Goal: Find specific page/section: Find specific page/section

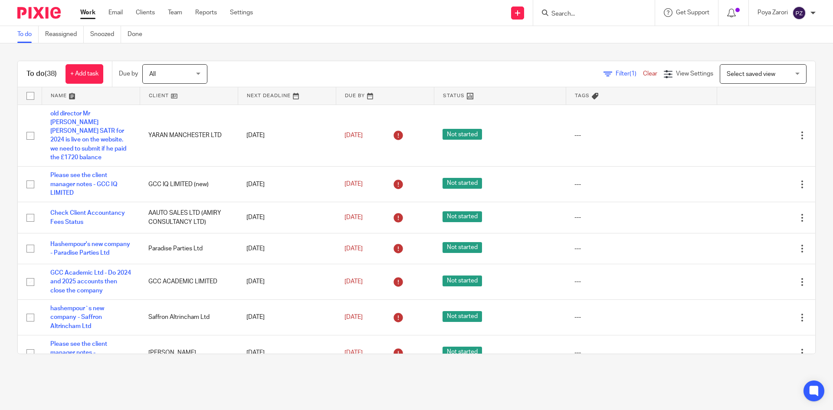
click at [575, 13] on input "Search" at bounding box center [589, 14] width 78 height 8
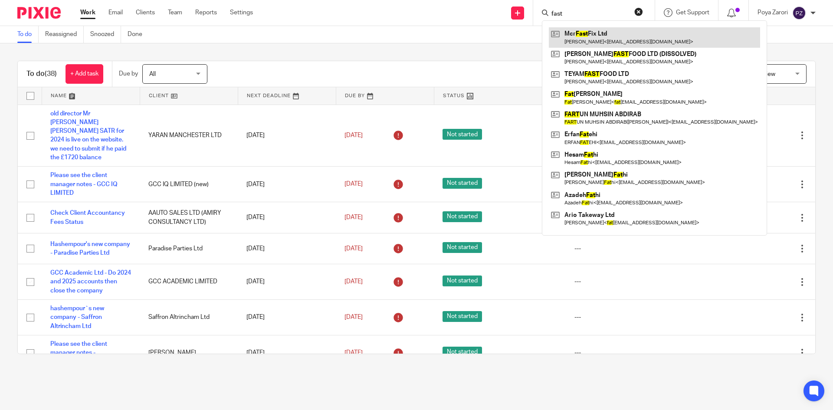
type input "fast"
click at [583, 39] on link at bounding box center [654, 37] width 211 height 20
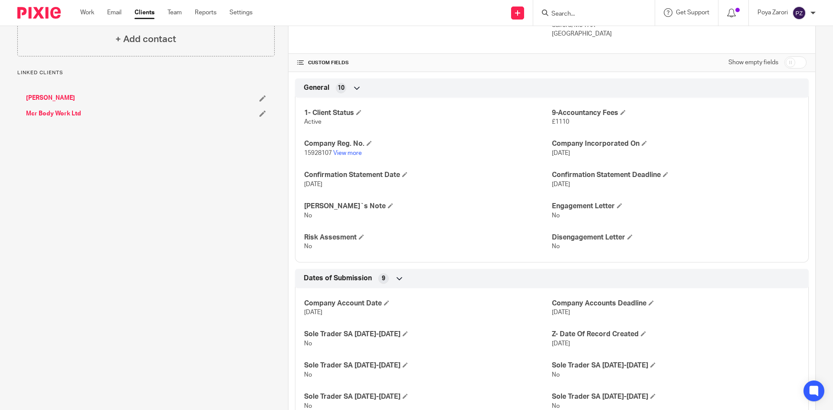
scroll to position [174, 0]
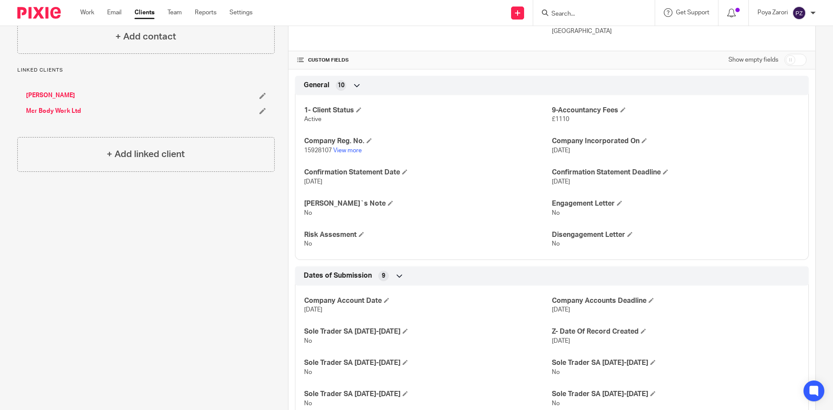
click at [794, 59] on input "checkbox" at bounding box center [795, 60] width 22 height 12
checkbox input "true"
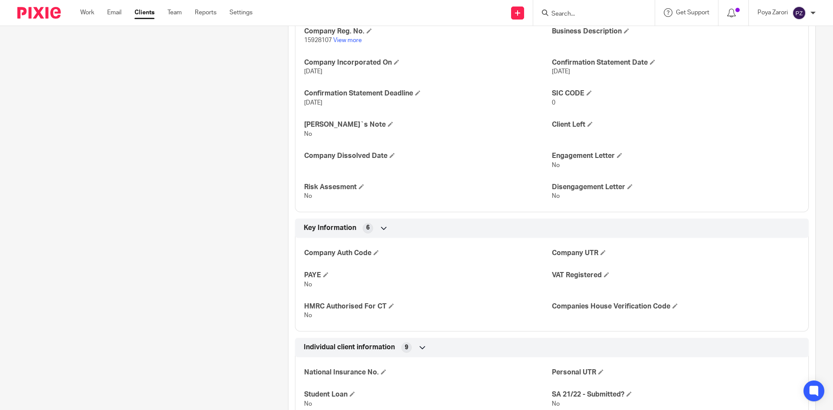
scroll to position [390, 0]
click at [380, 252] on h4 "Company Auth Code" at bounding box center [428, 252] width 248 height 9
click at [375, 253] on span at bounding box center [375, 251] width 5 height 5
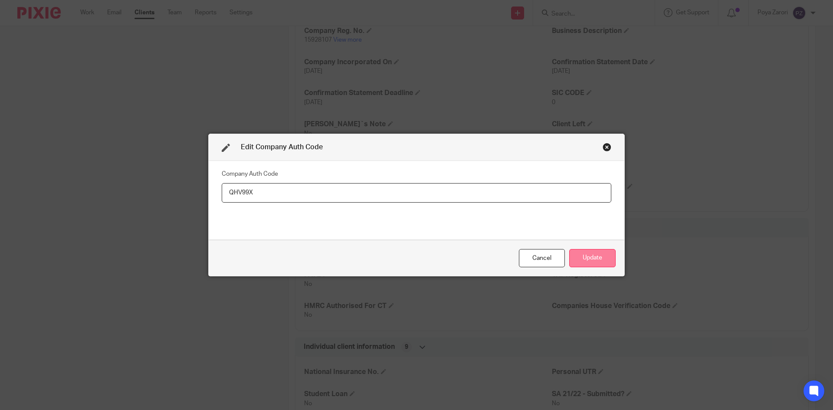
type input "QHV99X"
click at [593, 255] on button "Update" at bounding box center [592, 258] width 46 height 19
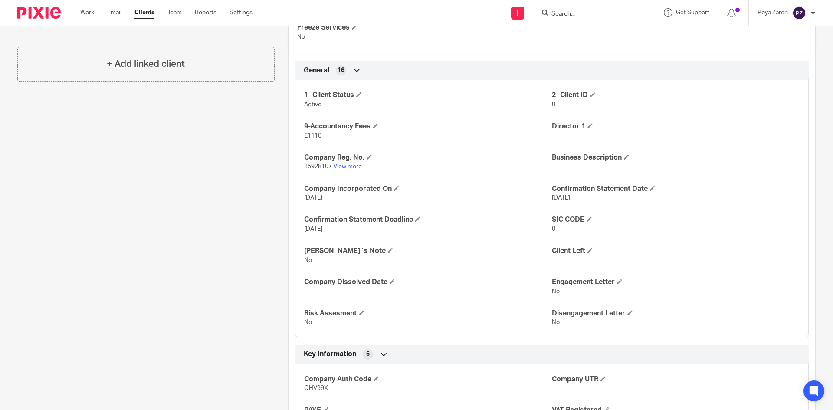
scroll to position [260, 0]
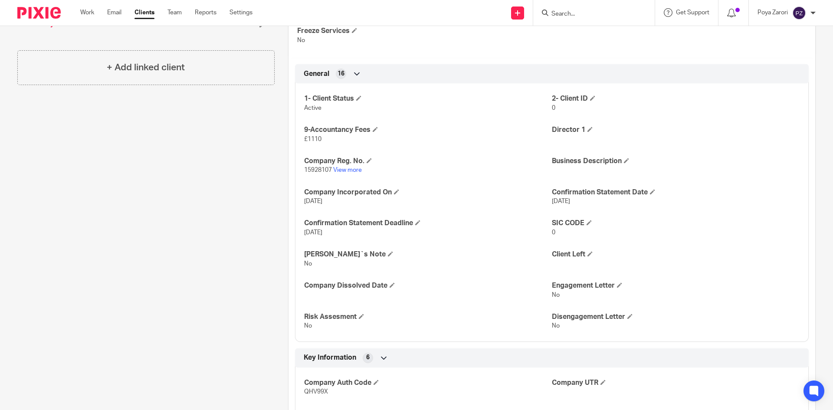
click at [316, 168] on span "15928107" at bounding box center [318, 170] width 28 height 6
copy p "15928107"
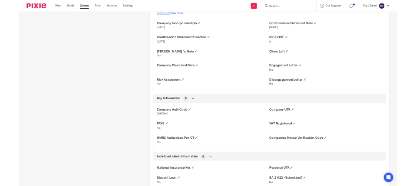
scroll to position [434, 0]
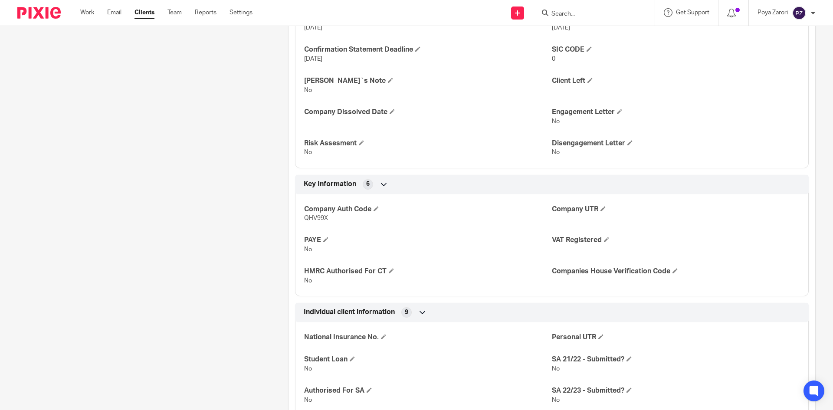
click at [315, 219] on span "QHV99X" at bounding box center [316, 218] width 24 height 6
copy span "QHV99X"
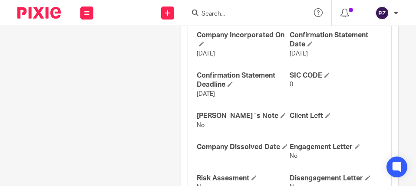
click at [250, 13] on input "Search" at bounding box center [239, 14] width 78 height 8
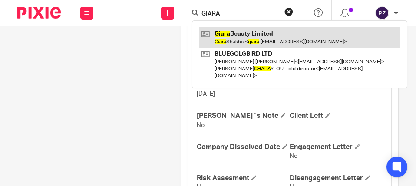
type input "GIARA"
click at [249, 36] on link at bounding box center [299, 37] width 201 height 20
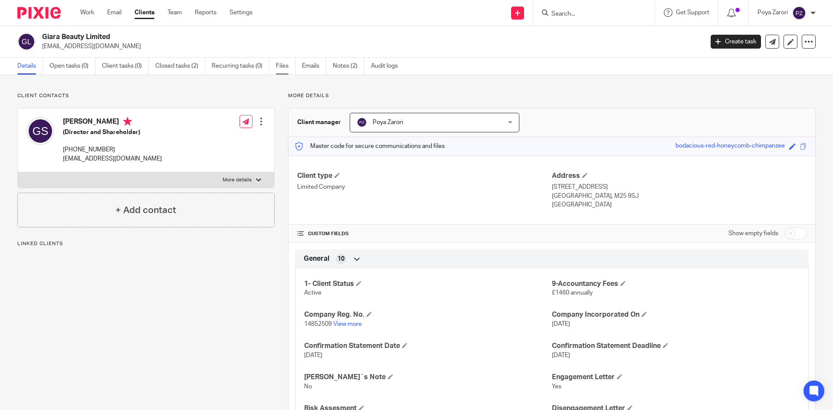
click at [281, 65] on link "Files" at bounding box center [286, 66] width 20 height 17
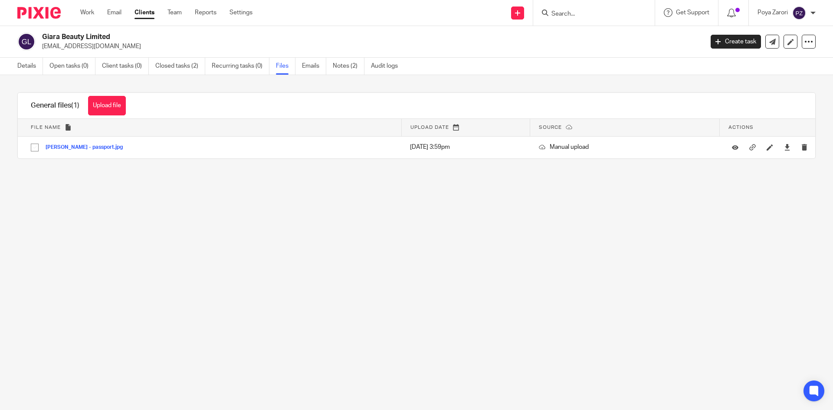
drag, startPoint x: 121, startPoint y: 110, endPoint x: 124, endPoint y: 106, distance: 5.5
click at [123, 107] on button "Upload file" at bounding box center [107, 106] width 38 height 20
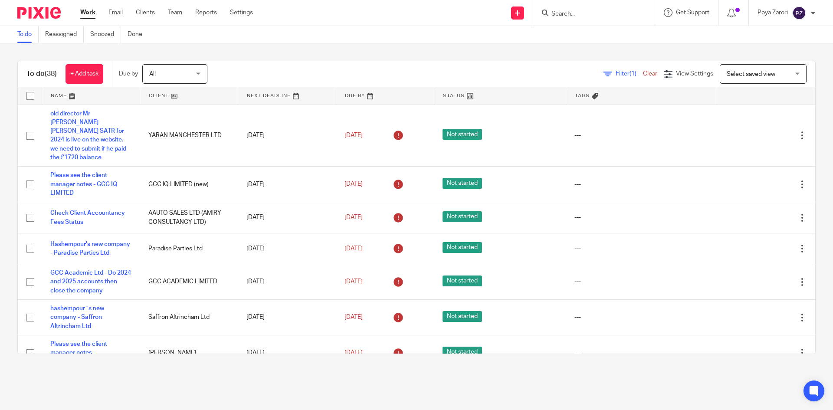
click at [576, 14] on input "Search" at bounding box center [589, 14] width 78 height 8
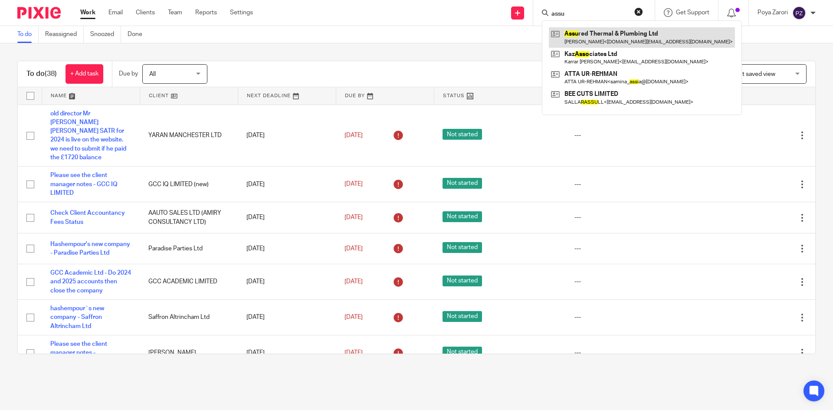
type input "assu"
click at [629, 39] on link at bounding box center [642, 37] width 186 height 20
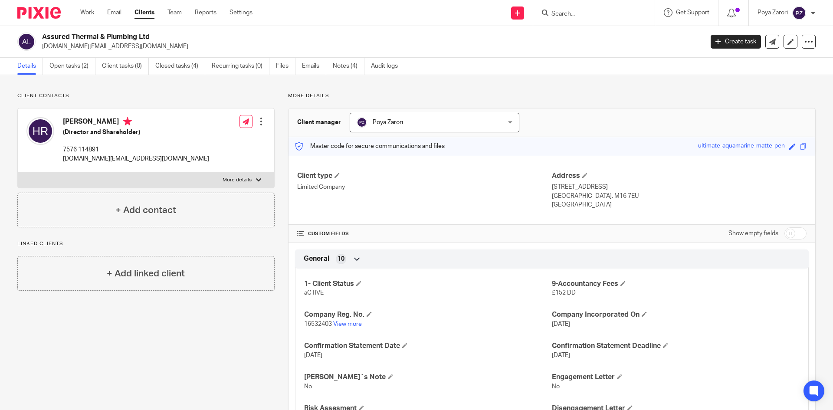
click at [568, 14] on input "Search" at bounding box center [589, 14] width 78 height 8
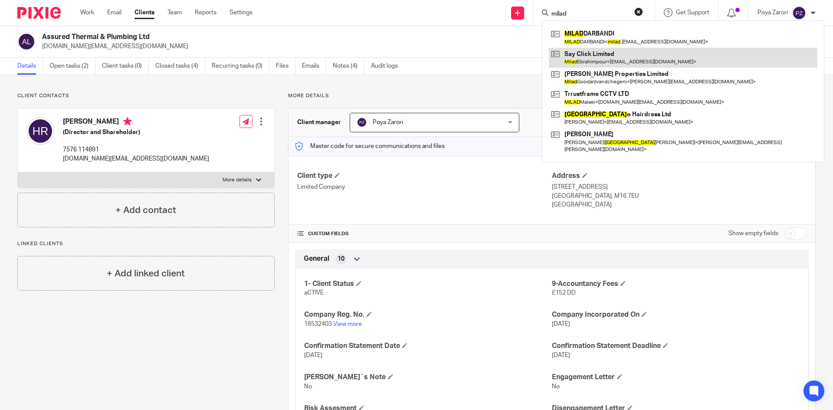
type input "milad"
click at [593, 61] on link at bounding box center [683, 58] width 268 height 20
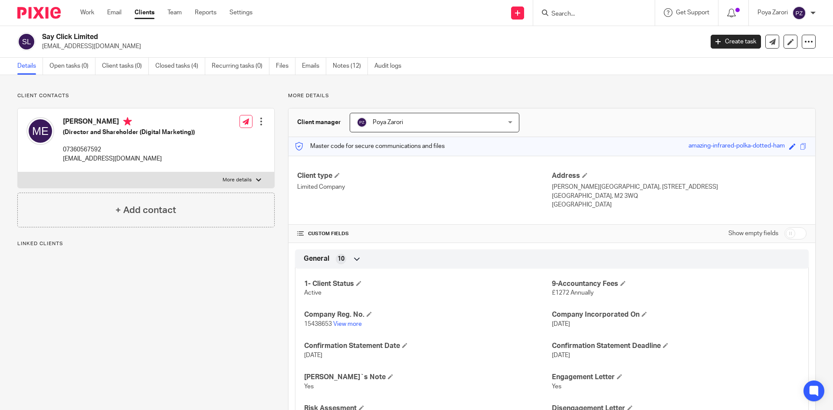
drag, startPoint x: 246, startPoint y: 179, endPoint x: 244, endPoint y: 184, distance: 5.1
click at [246, 179] on p "More details" at bounding box center [237, 180] width 29 height 7
click at [18, 172] on input "More details" at bounding box center [17, 172] width 0 height 0
checkbox input "true"
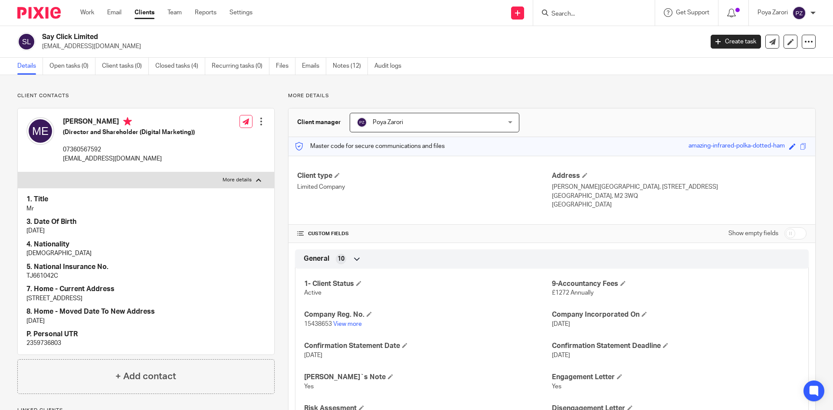
click at [44, 342] on p "2359736803" at bounding box center [145, 343] width 239 height 9
copy p "2359736803"
click at [594, 10] on input "Search" at bounding box center [589, 14] width 78 height 8
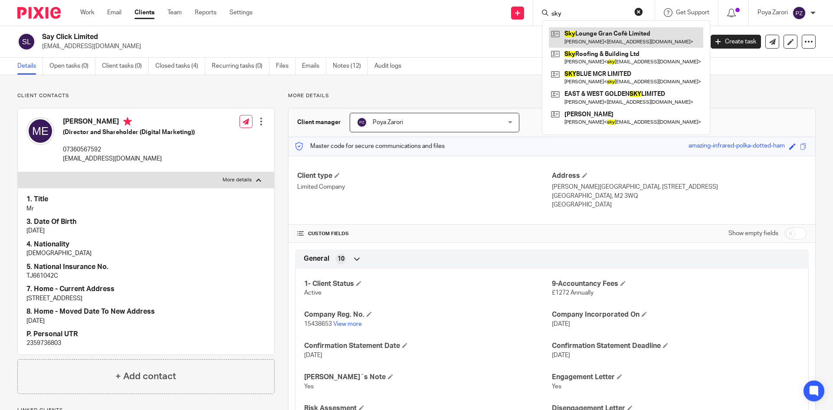
type input "sky"
click at [596, 37] on link at bounding box center [626, 37] width 154 height 20
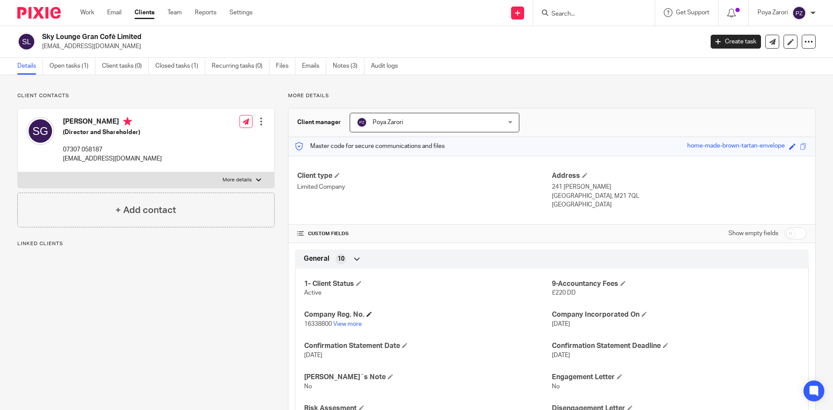
scroll to position [260, 0]
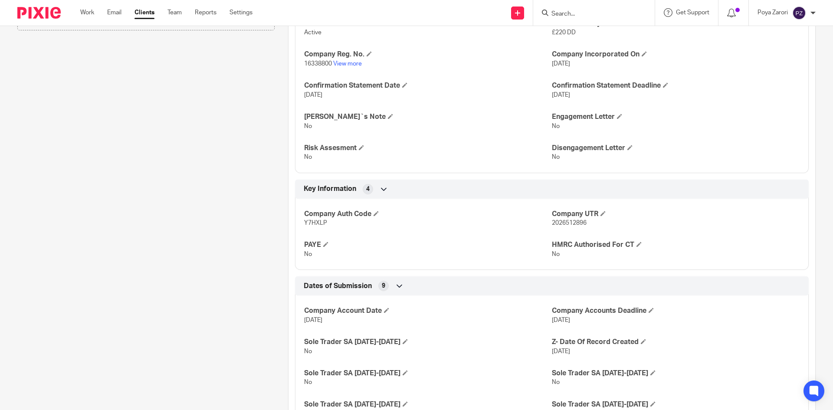
click at [570, 223] on span "2026512896" at bounding box center [569, 223] width 35 height 6
copy span "2026512896"
click at [584, 13] on input "Search" at bounding box center [589, 14] width 78 height 8
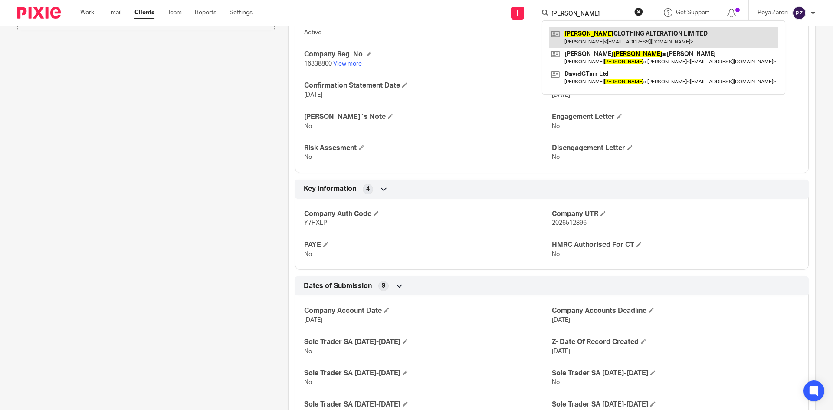
type input "charlie"
click at [587, 40] on link at bounding box center [663, 37] width 229 height 20
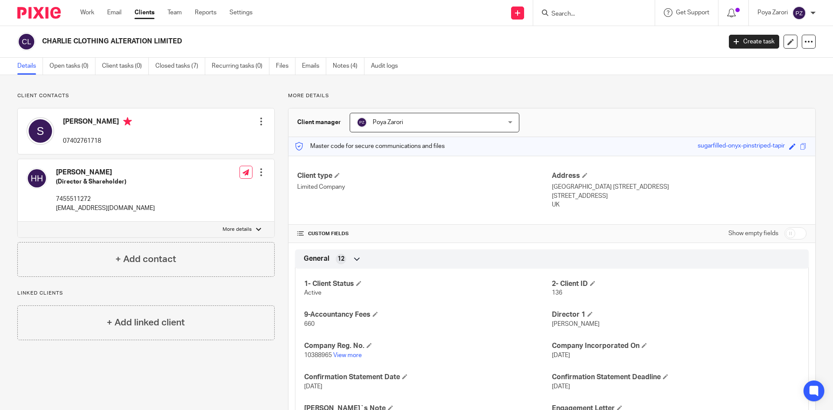
click at [564, 11] on input "Search" at bounding box center [589, 14] width 78 height 8
click at [574, 15] on input "Search" at bounding box center [589, 14] width 78 height 8
click at [347, 354] on link "View more" at bounding box center [347, 355] width 29 height 6
